Goal: Task Accomplishment & Management: Use online tool/utility

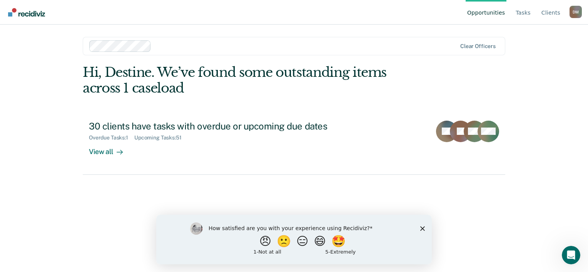
click at [423, 227] on icon "Close survey" at bounding box center [422, 228] width 5 height 5
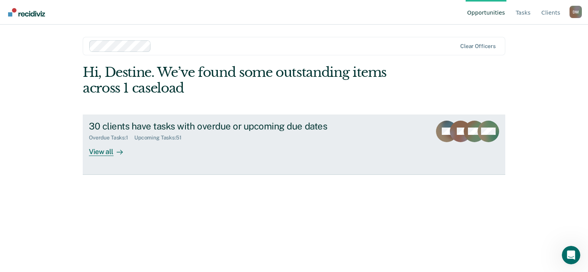
click at [105, 153] on div "View all" at bounding box center [110, 148] width 43 height 15
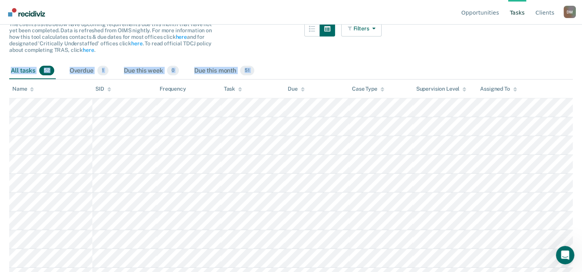
scroll to position [77, 0]
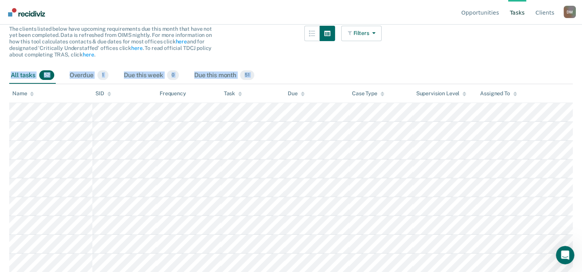
click at [121, 118] on main "Clear officers Tasks Critically Understaffed The clients listed below have upco…" at bounding box center [291, 78] width 582 height 229
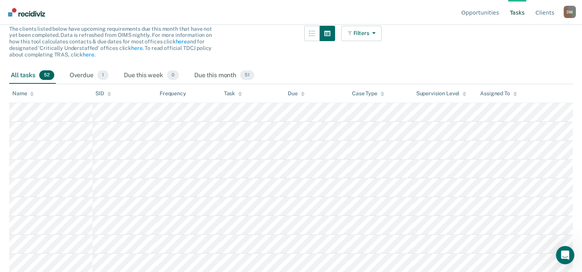
click at [7, 65] on main "Clear officers Tasks Critically Understaffed The clients listed below have upco…" at bounding box center [291, 78] width 582 height 229
